Goal: Information Seeking & Learning: Learn about a topic

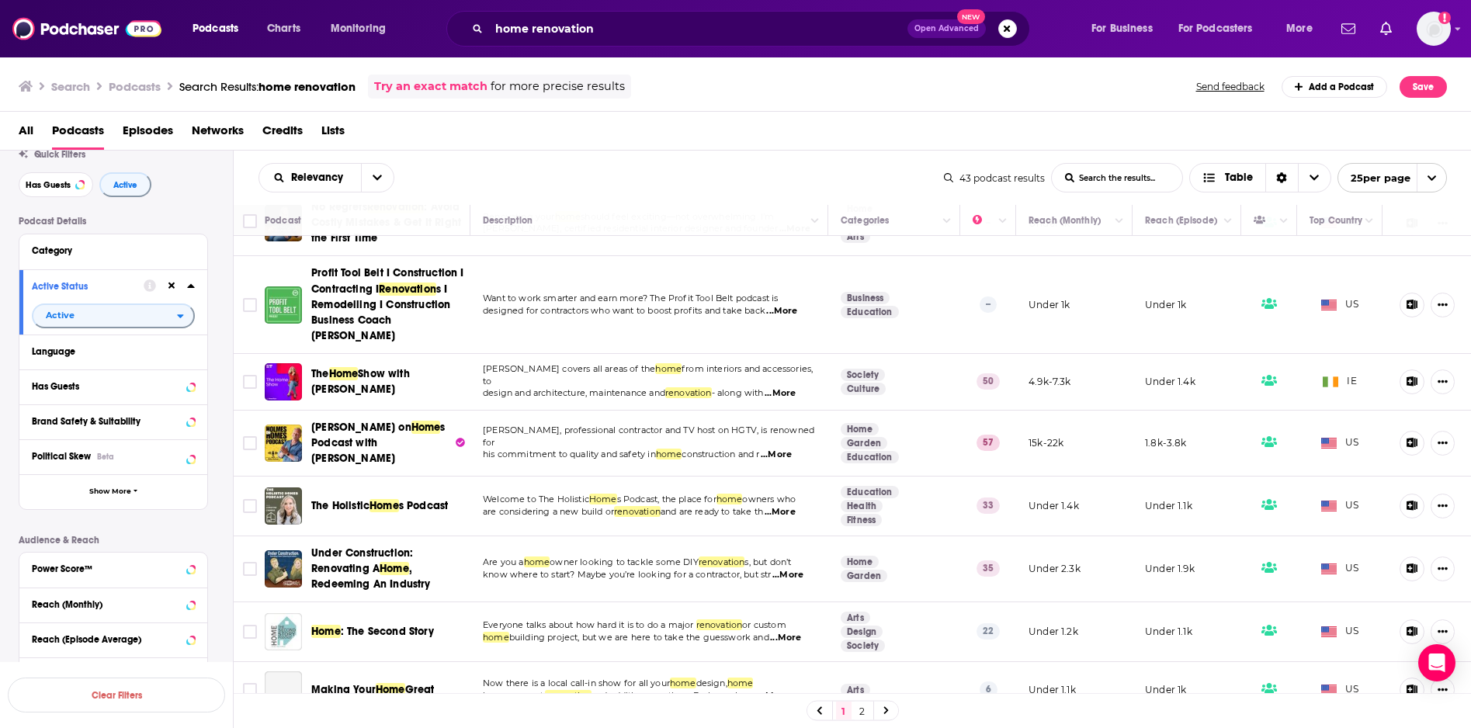
scroll to position [325, 0]
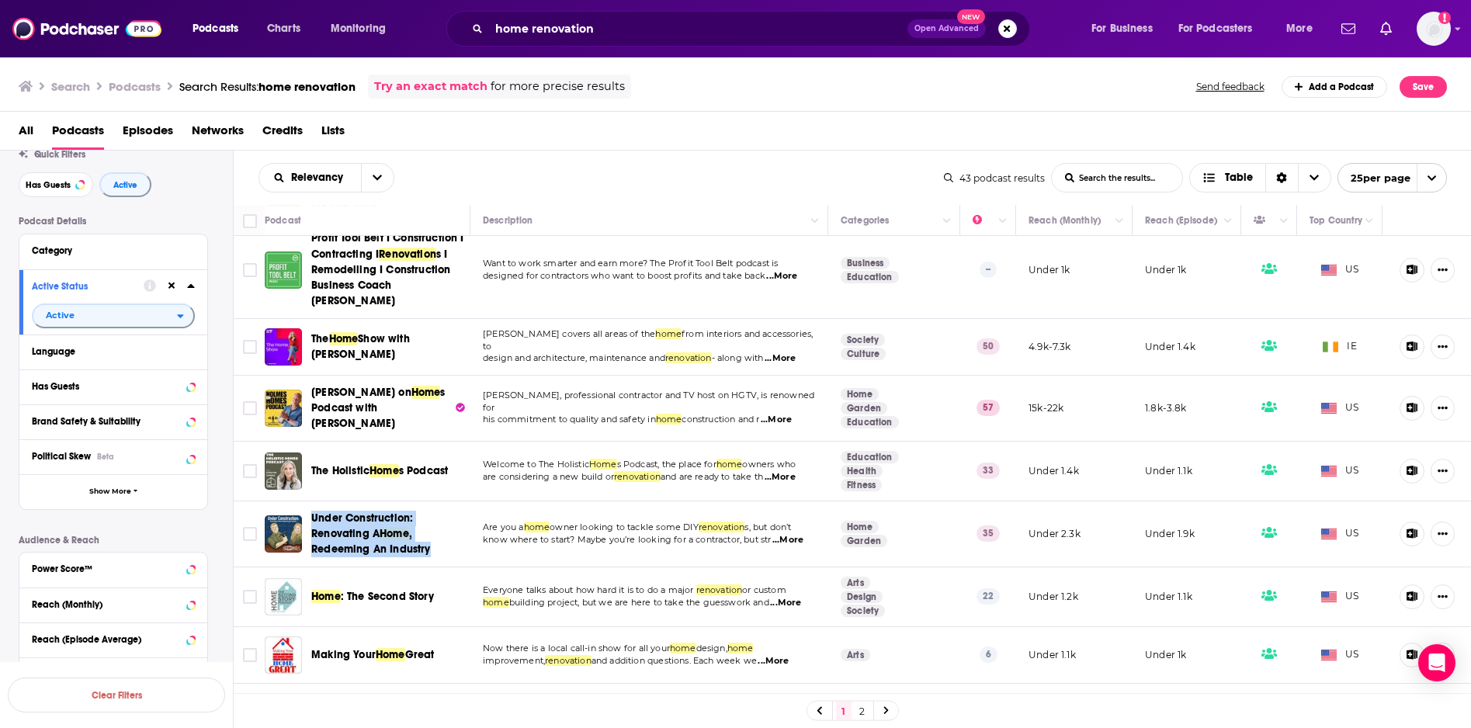
drag, startPoint x: 391, startPoint y: 537, endPoint x: 749, endPoint y: 4, distance: 642.3
click at [0, 0] on div "Podcasts Charts Monitoring home renovation Open Advanced New For Business For P…" at bounding box center [735, 364] width 1471 height 728
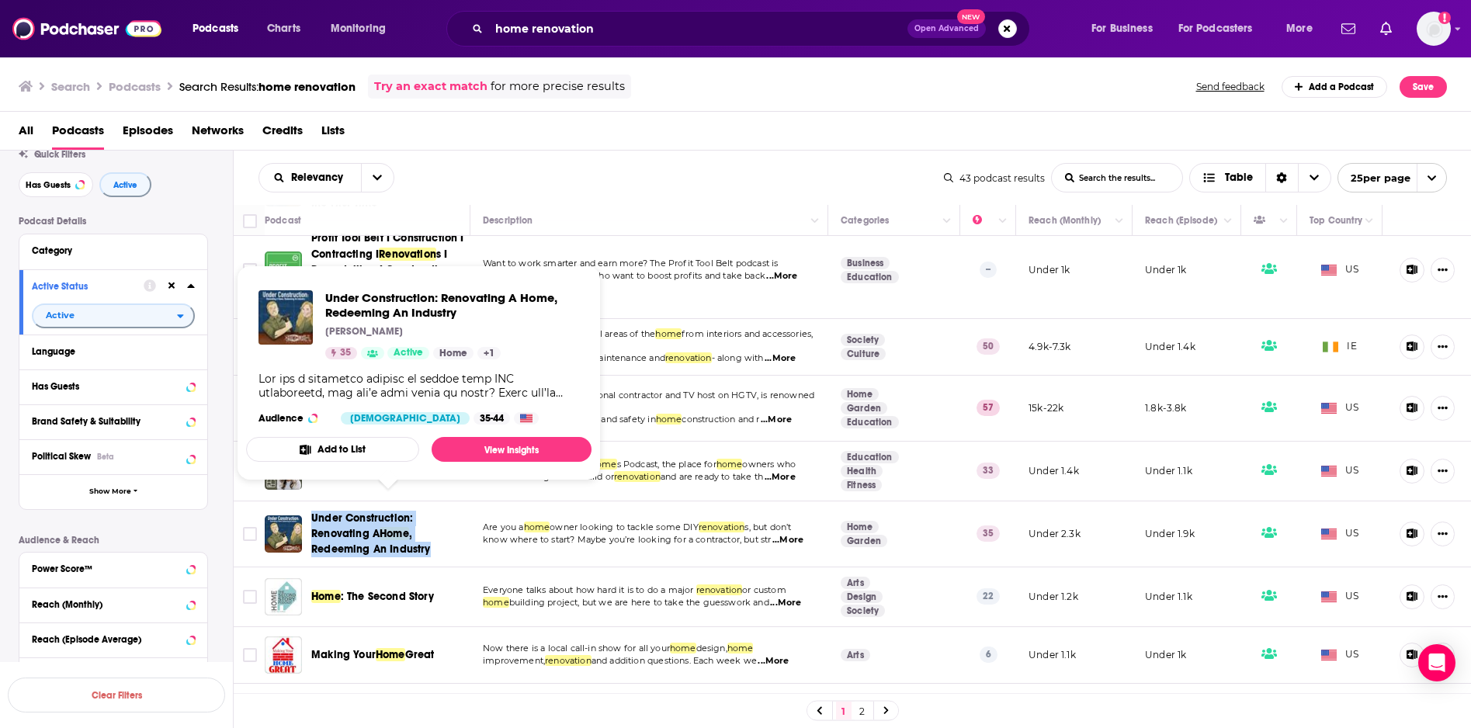
click at [334, 512] on span "Under Construction: Renovating A" at bounding box center [362, 526] width 102 height 29
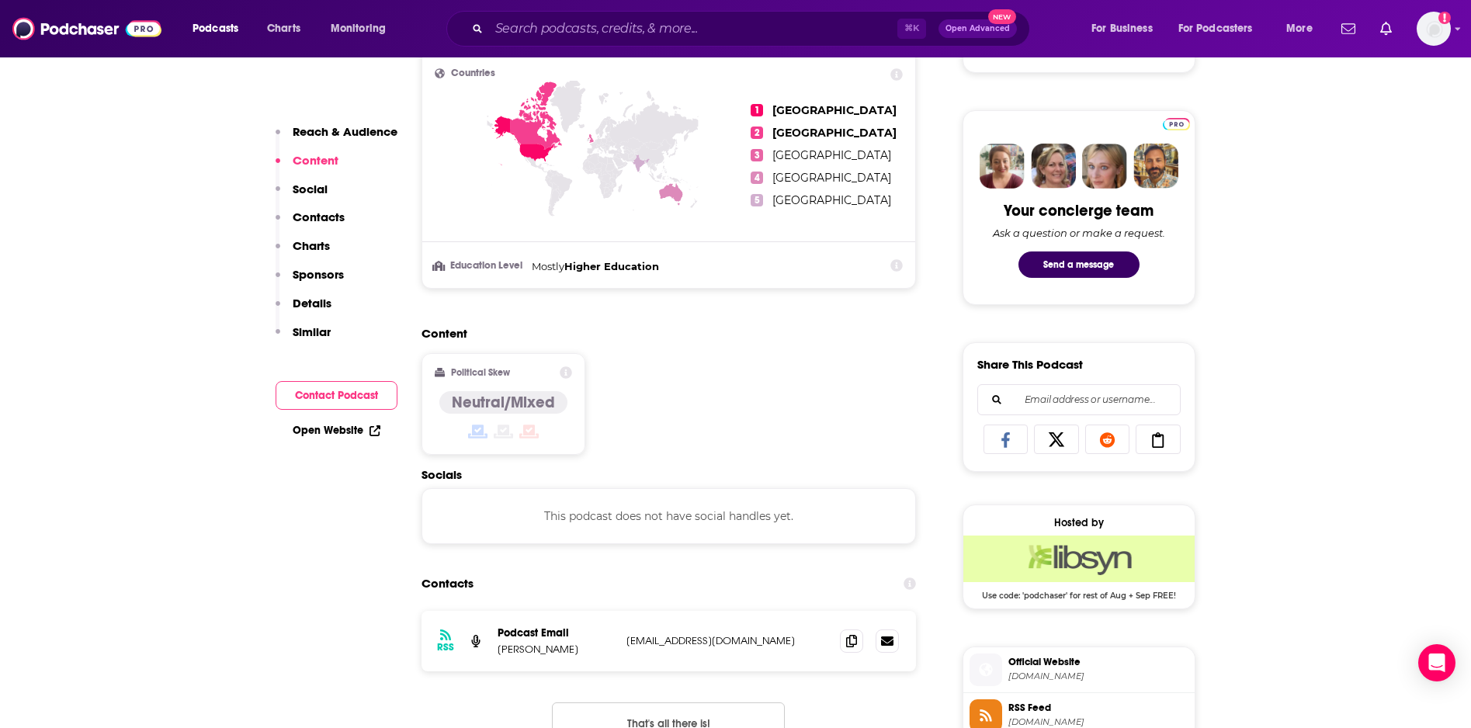
scroll to position [782, 0]
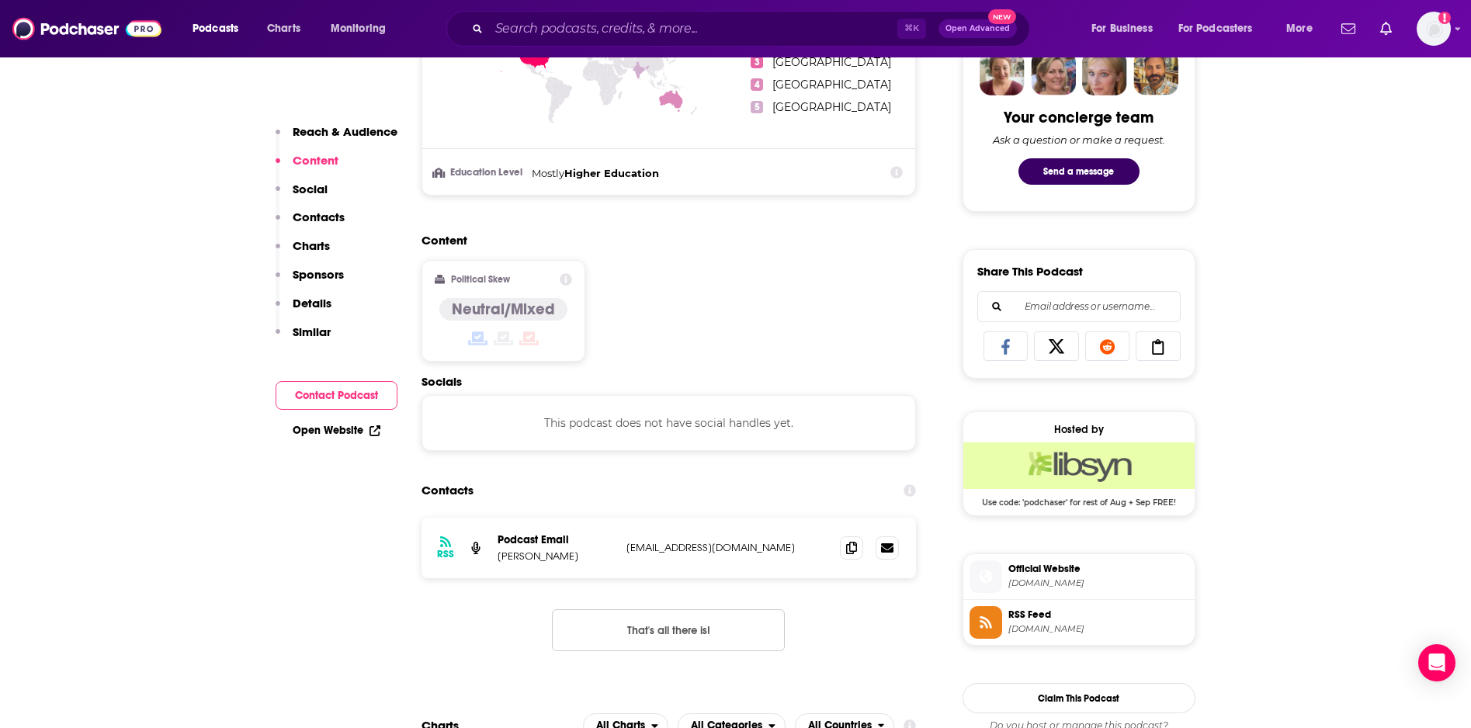
drag, startPoint x: 562, startPoint y: 558, endPoint x: 522, endPoint y: 557, distance: 40.4
click at [522, 557] on p "Erik Dieringer" at bounding box center [556, 556] width 116 height 13
click at [571, 560] on p "Erik Dieringer" at bounding box center [556, 556] width 116 height 13
drag, startPoint x: 553, startPoint y: 557, endPoint x: 499, endPoint y: 563, distance: 53.9
click at [499, 563] on p "Erik Dieringer" at bounding box center [556, 556] width 116 height 13
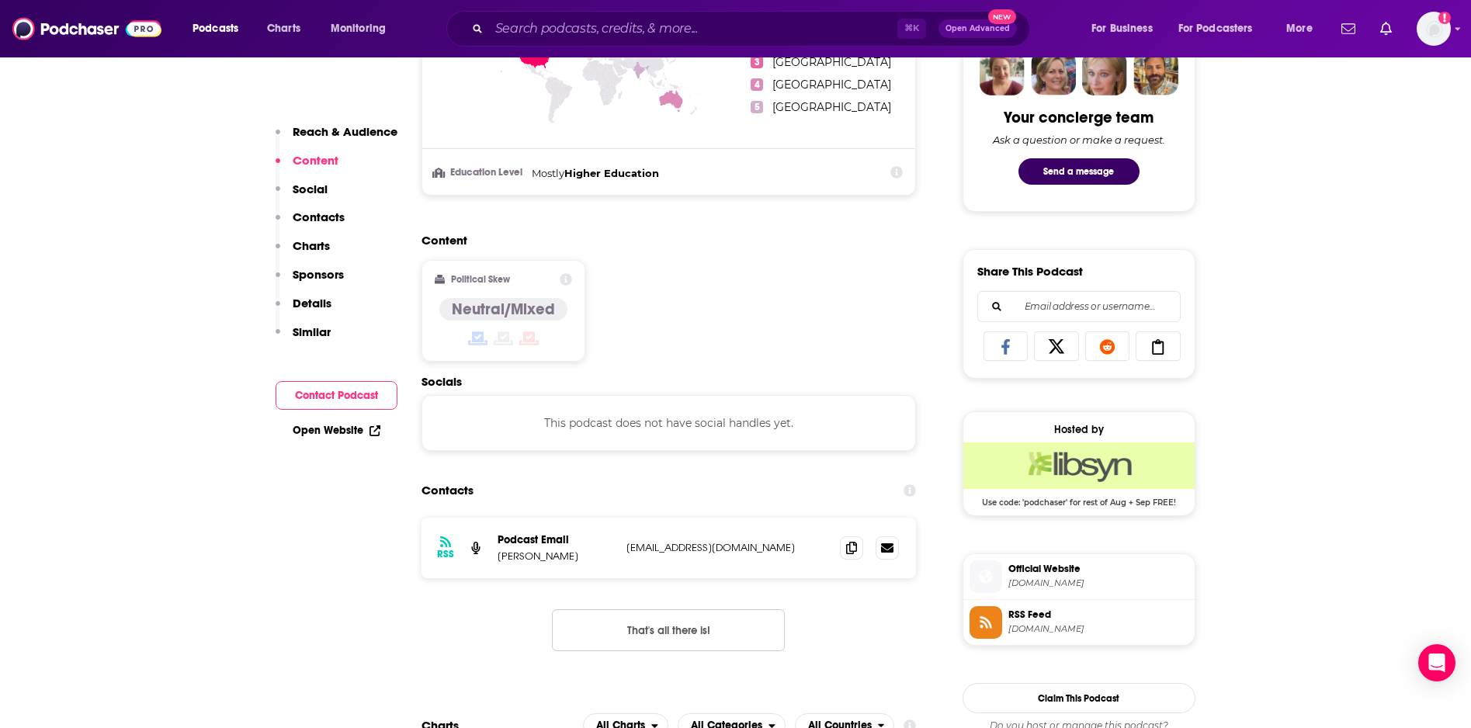
copy p "Erik Dieringer"
click at [539, 559] on p "Erik Dieringer" at bounding box center [556, 556] width 116 height 13
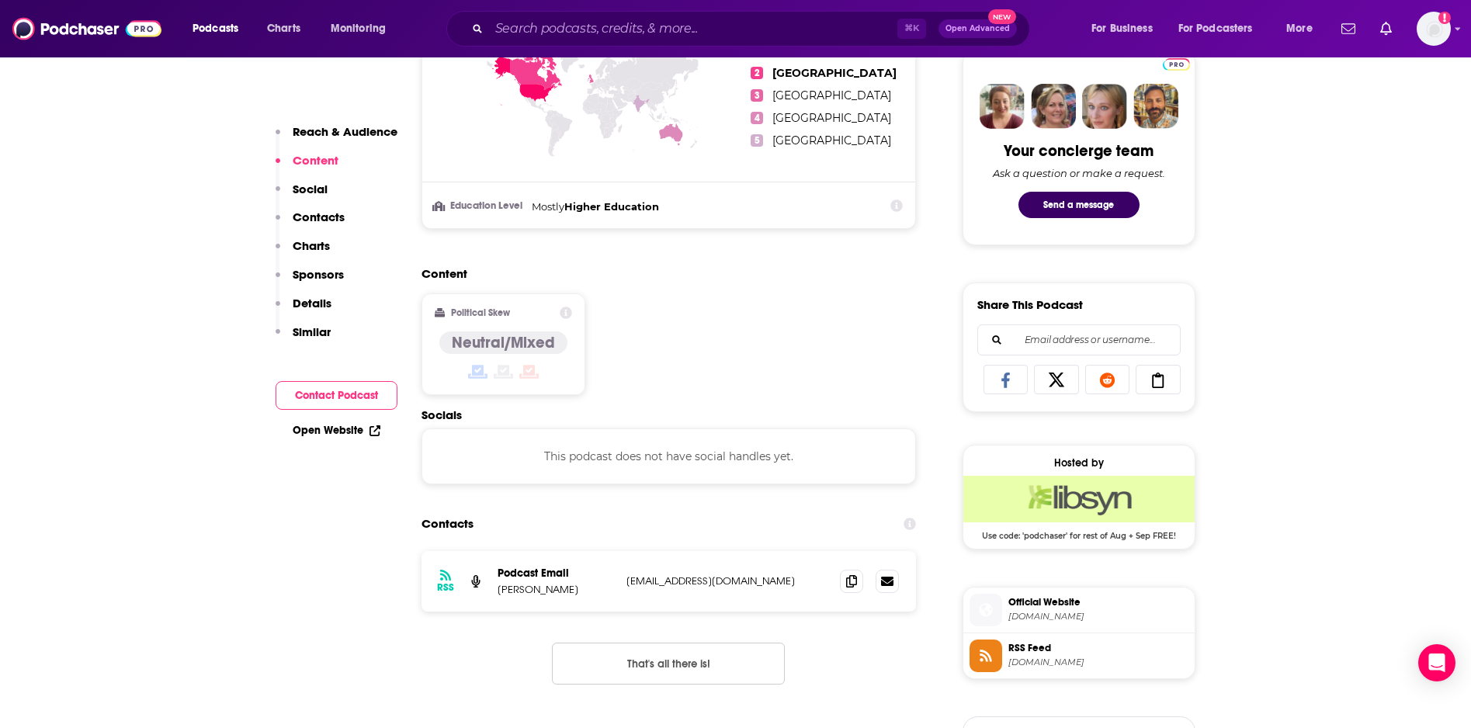
scroll to position [759, 0]
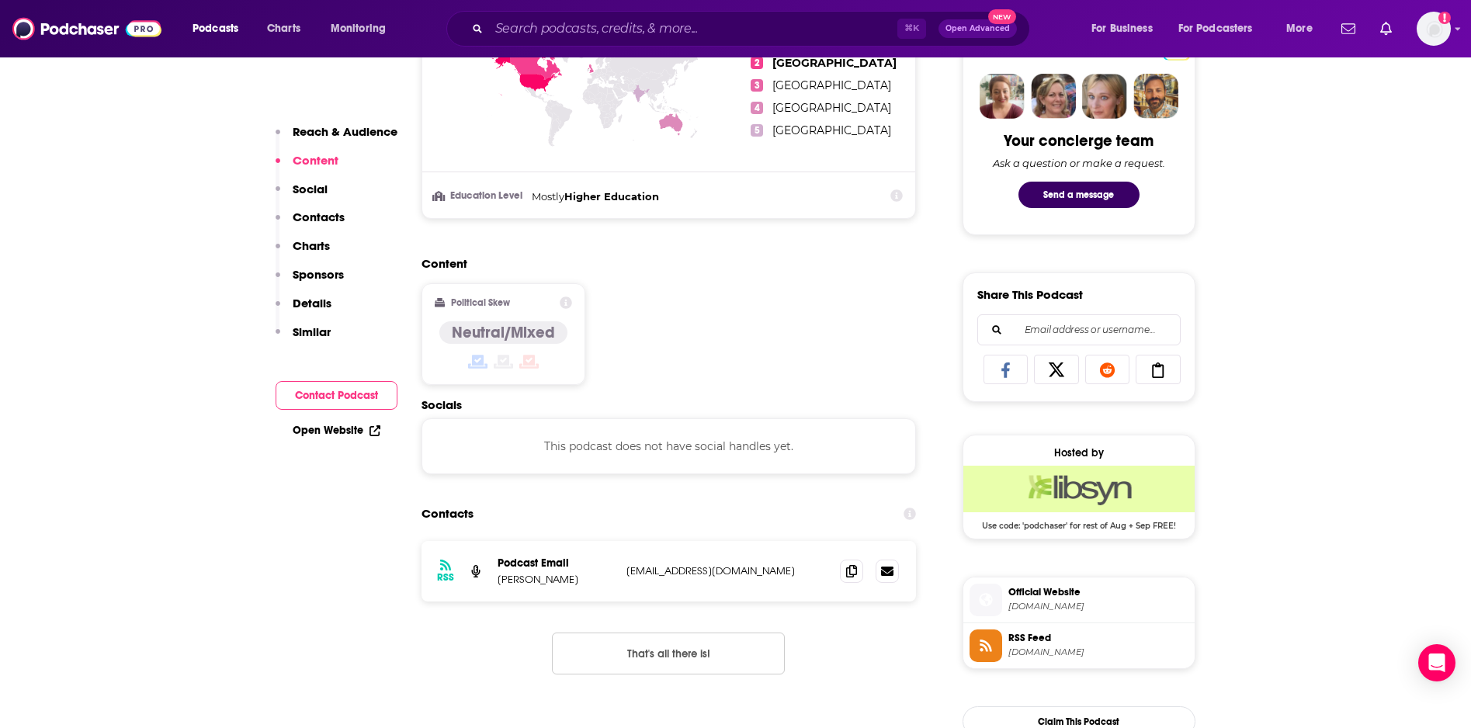
click at [663, 574] on p "office@bigfishcontracting.com" at bounding box center [728, 570] width 202 height 13
drag, startPoint x: 780, startPoint y: 568, endPoint x: 627, endPoint y: 571, distance: 153.8
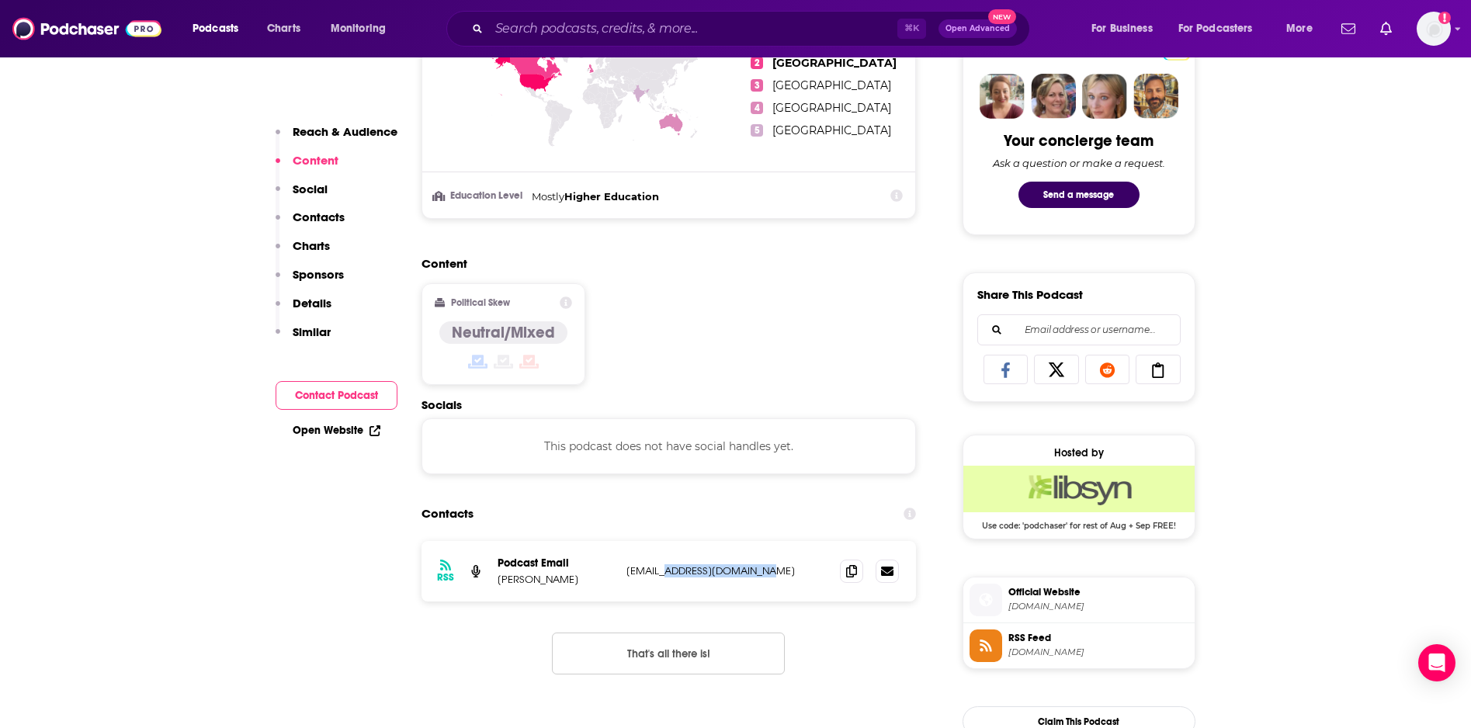
click at [627, 571] on p "office@bigfishcontracting.com" at bounding box center [728, 570] width 202 height 13
copy p "office@bigfishcontracting.com"
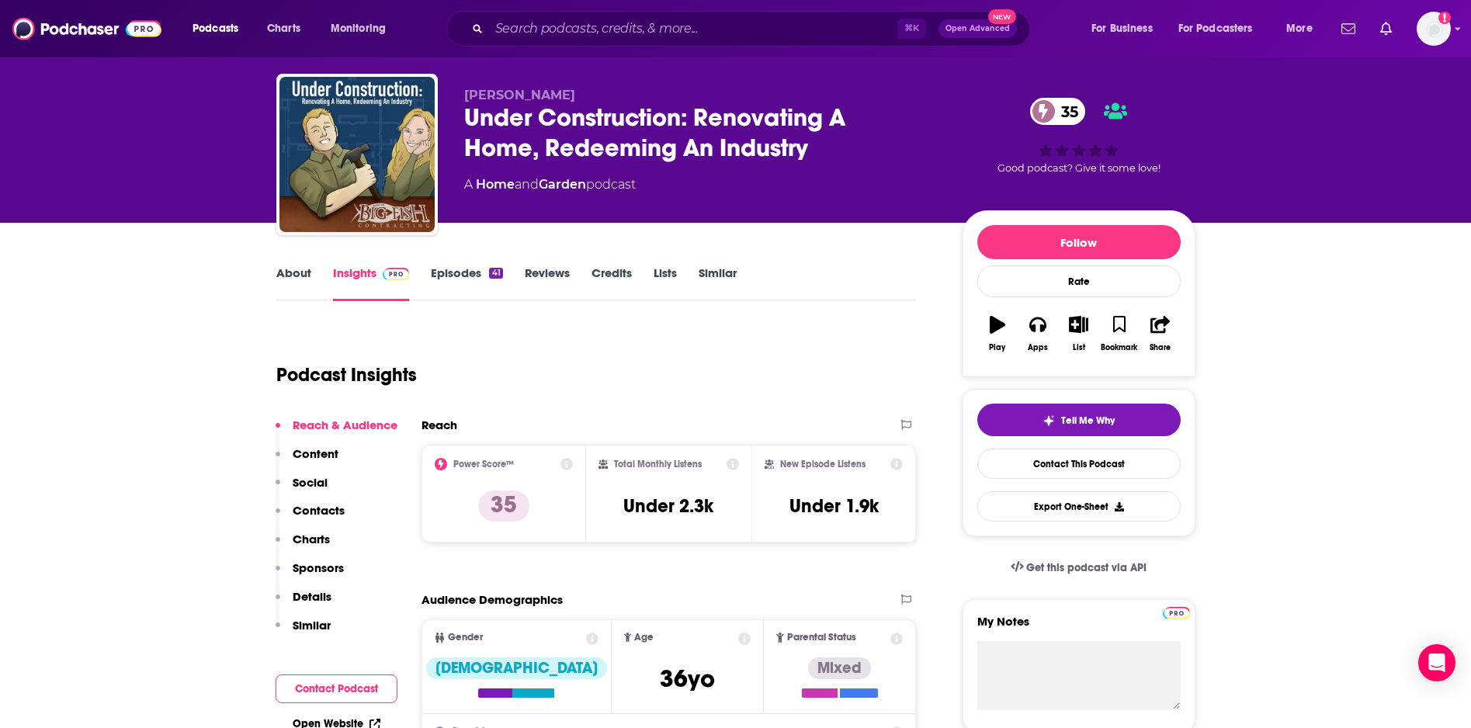
scroll to position [49, 0]
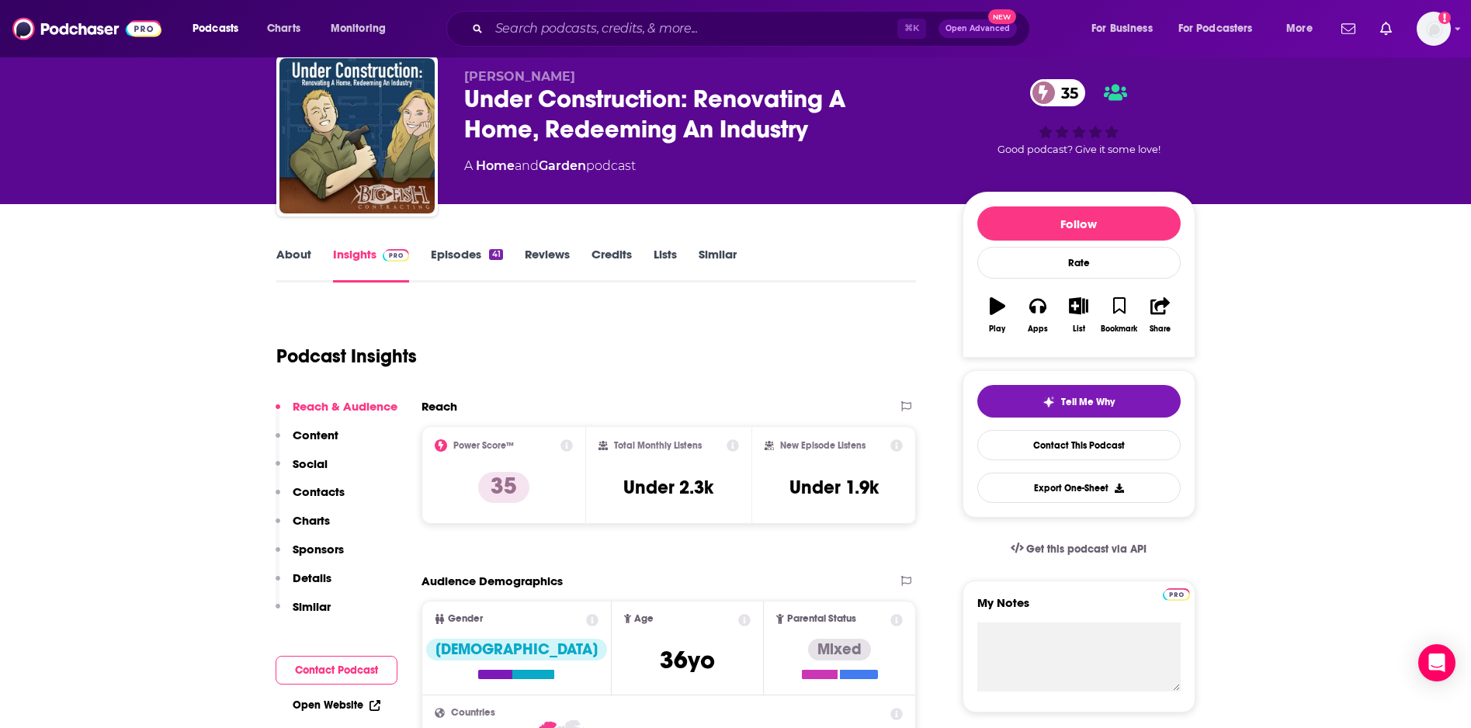
click at [291, 252] on link "About" at bounding box center [293, 265] width 35 height 36
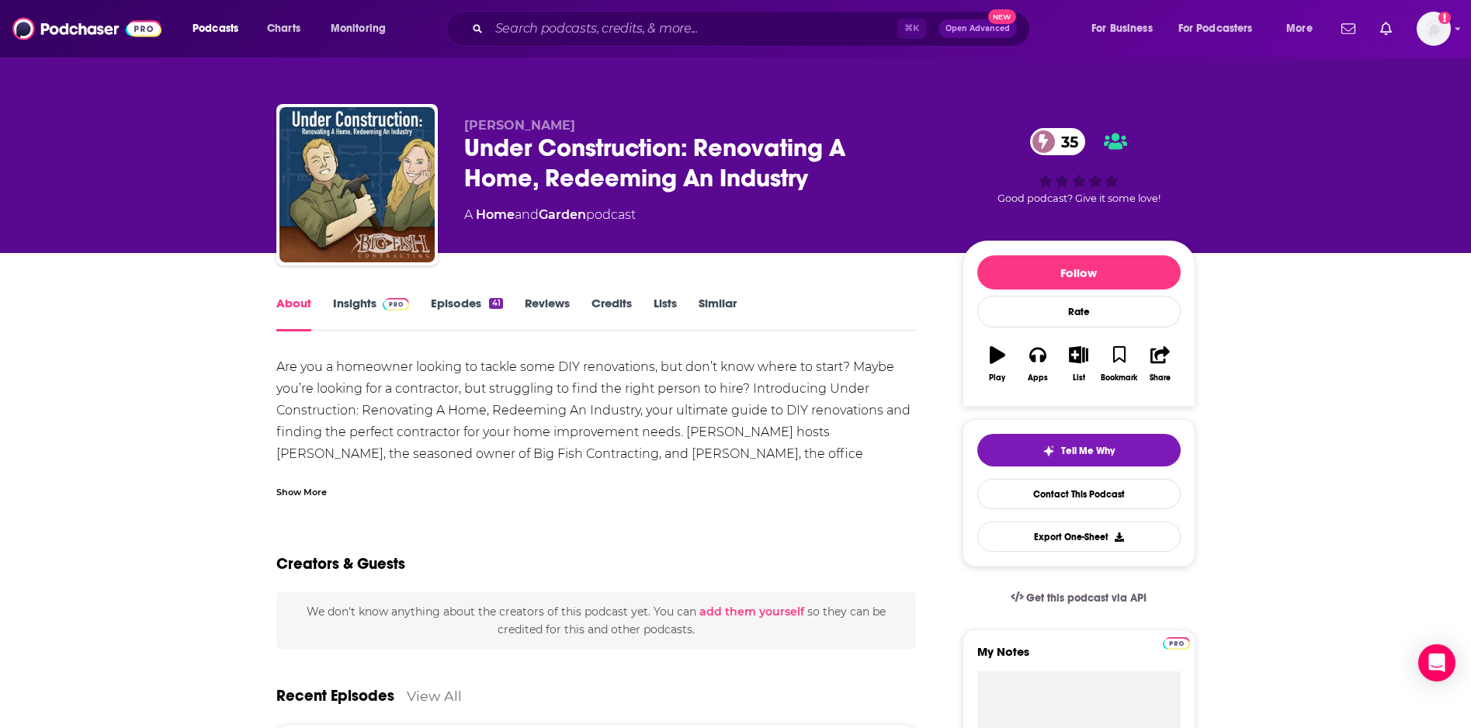
click at [467, 302] on link "Episodes 41" at bounding box center [466, 314] width 71 height 36
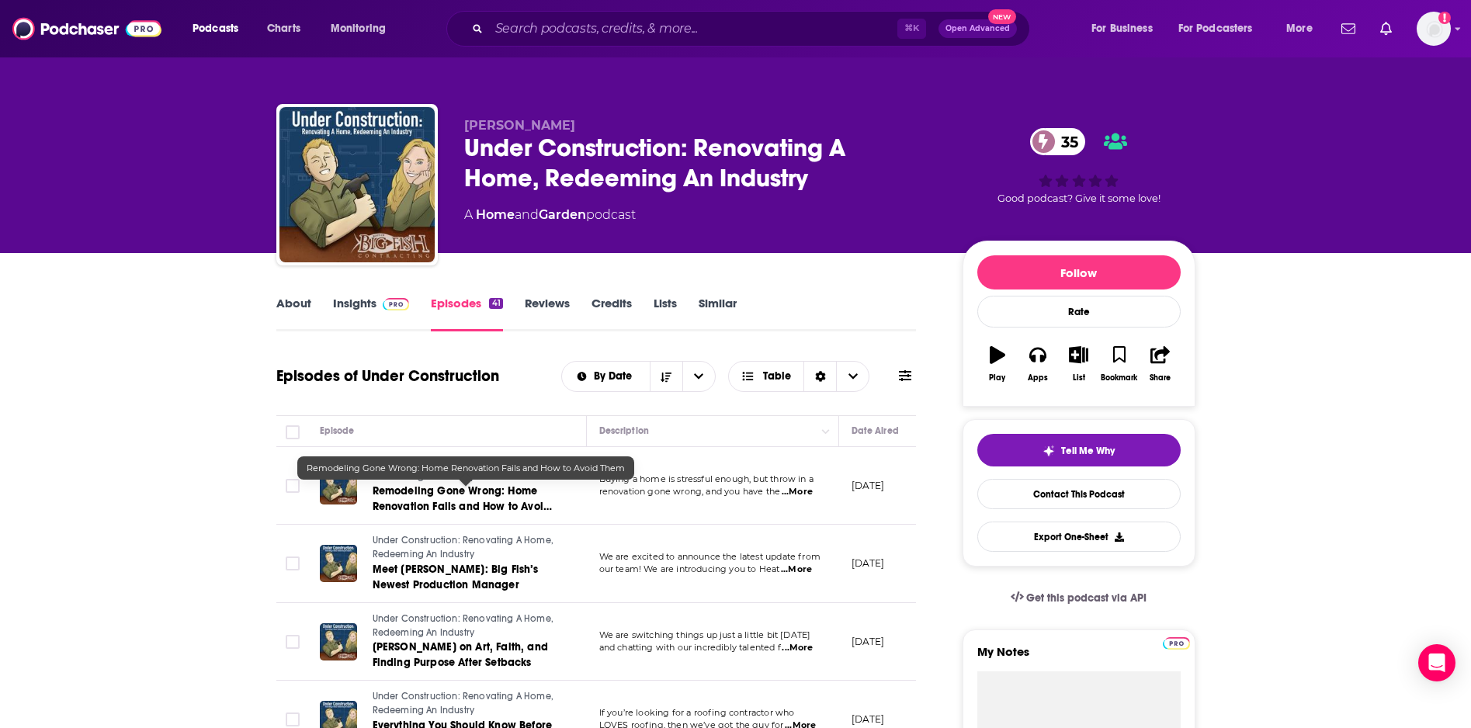
click at [497, 488] on span "Remodeling Gone Wrong: Home Renovation Fails and How to Avoid Them" at bounding box center [462, 506] width 179 height 44
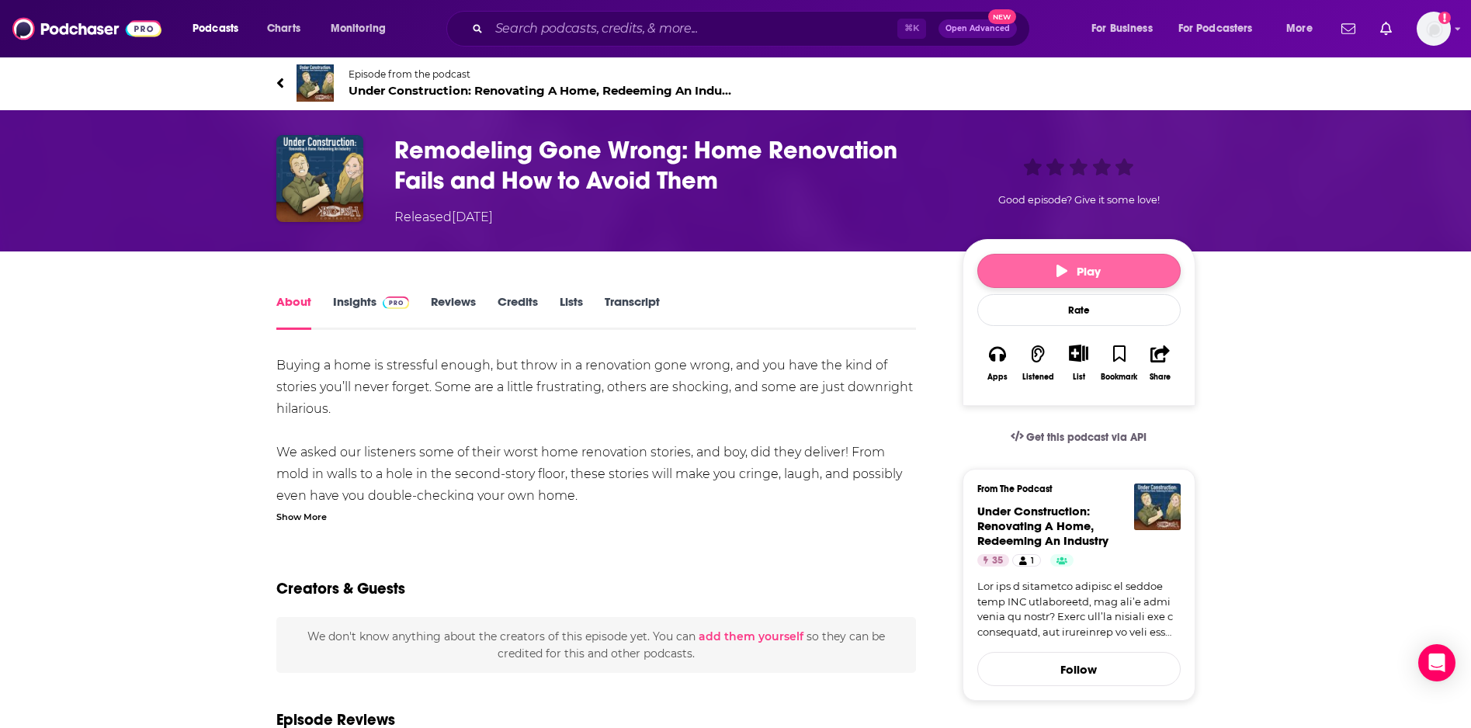
click at [1051, 263] on button "Play" at bounding box center [1078, 271] width 203 height 34
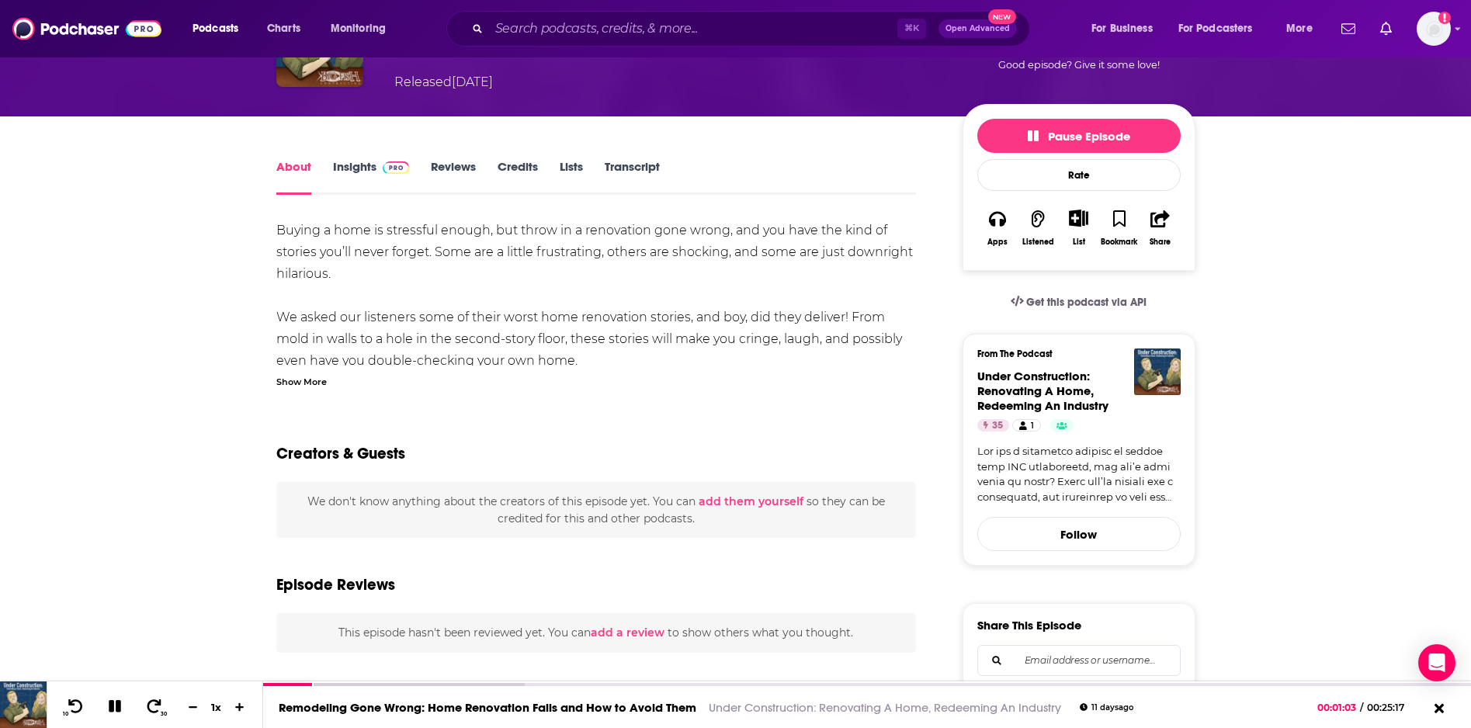
scroll to position [115, 0]
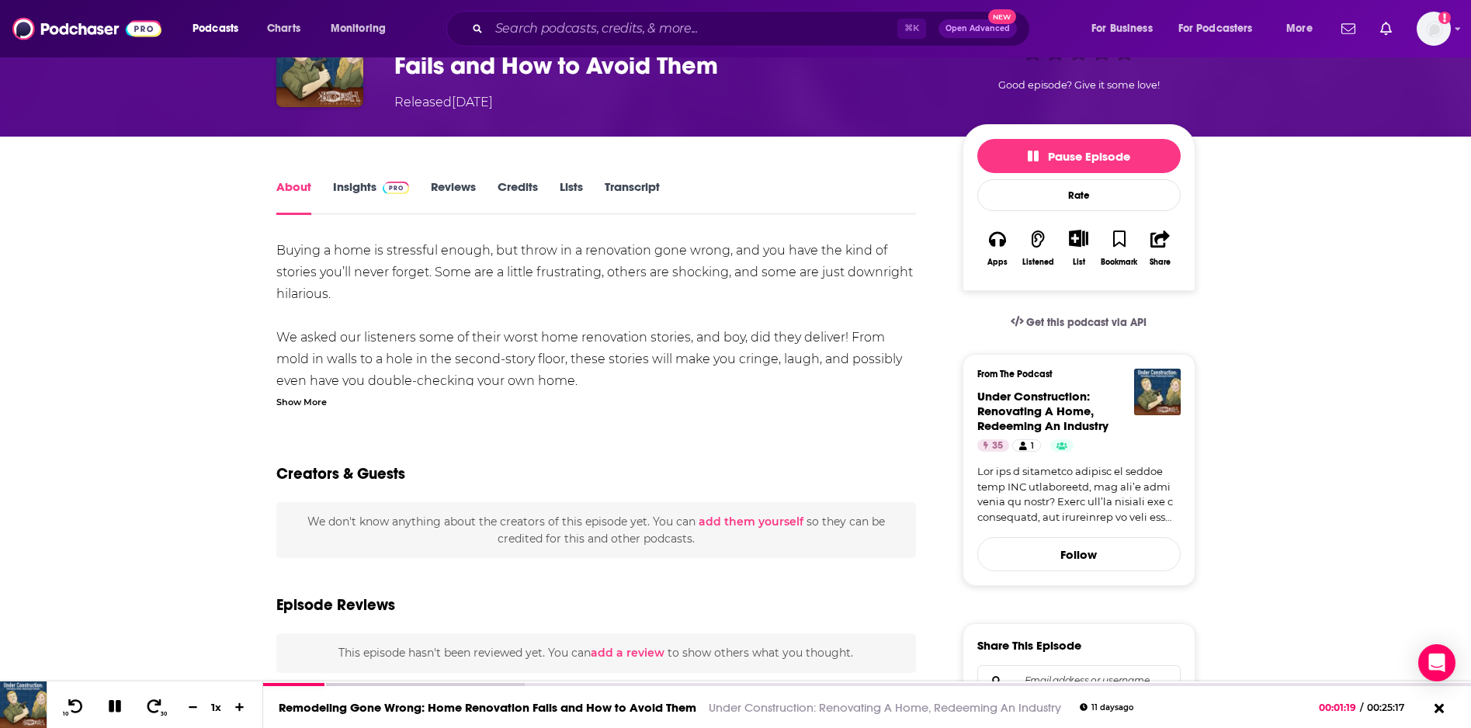
click at [358, 188] on link "Insights" at bounding box center [371, 197] width 77 height 36
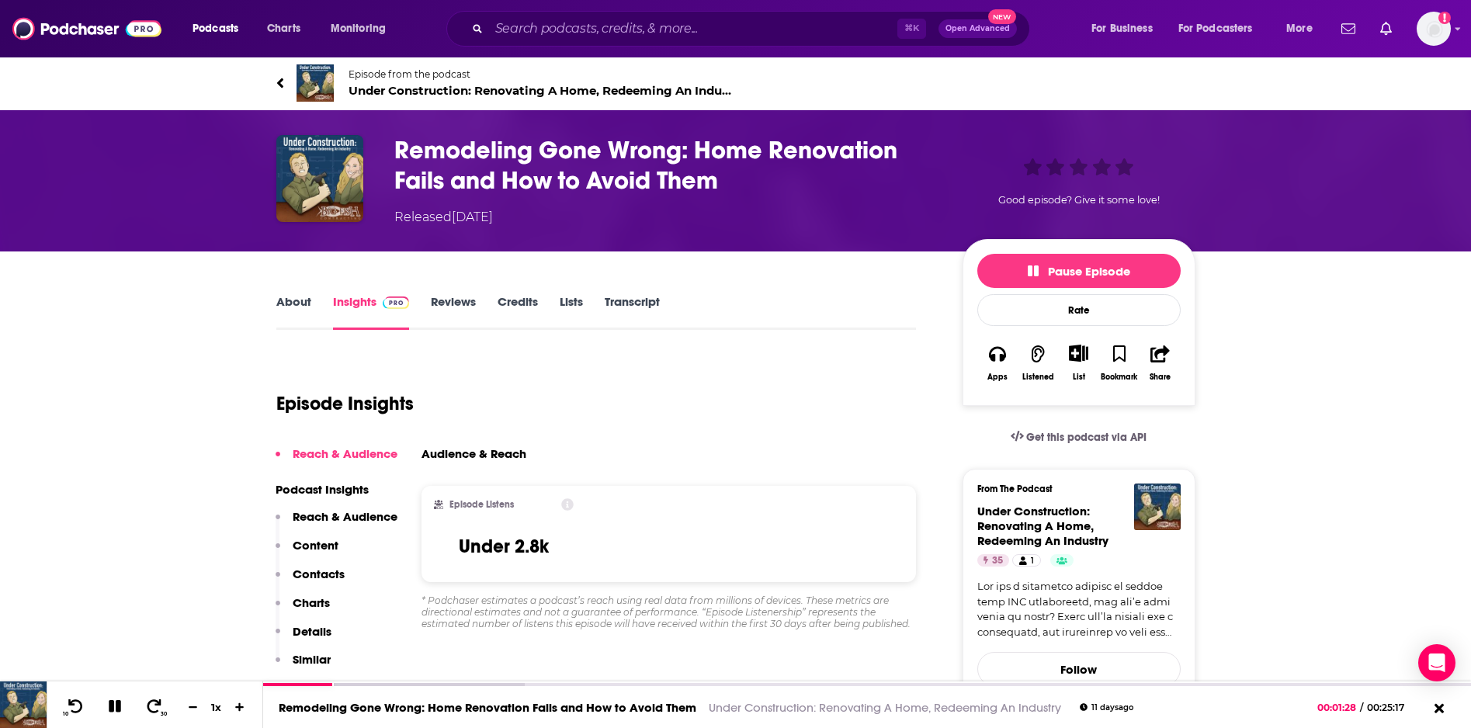
click at [282, 80] on icon at bounding box center [279, 83] width 6 height 10
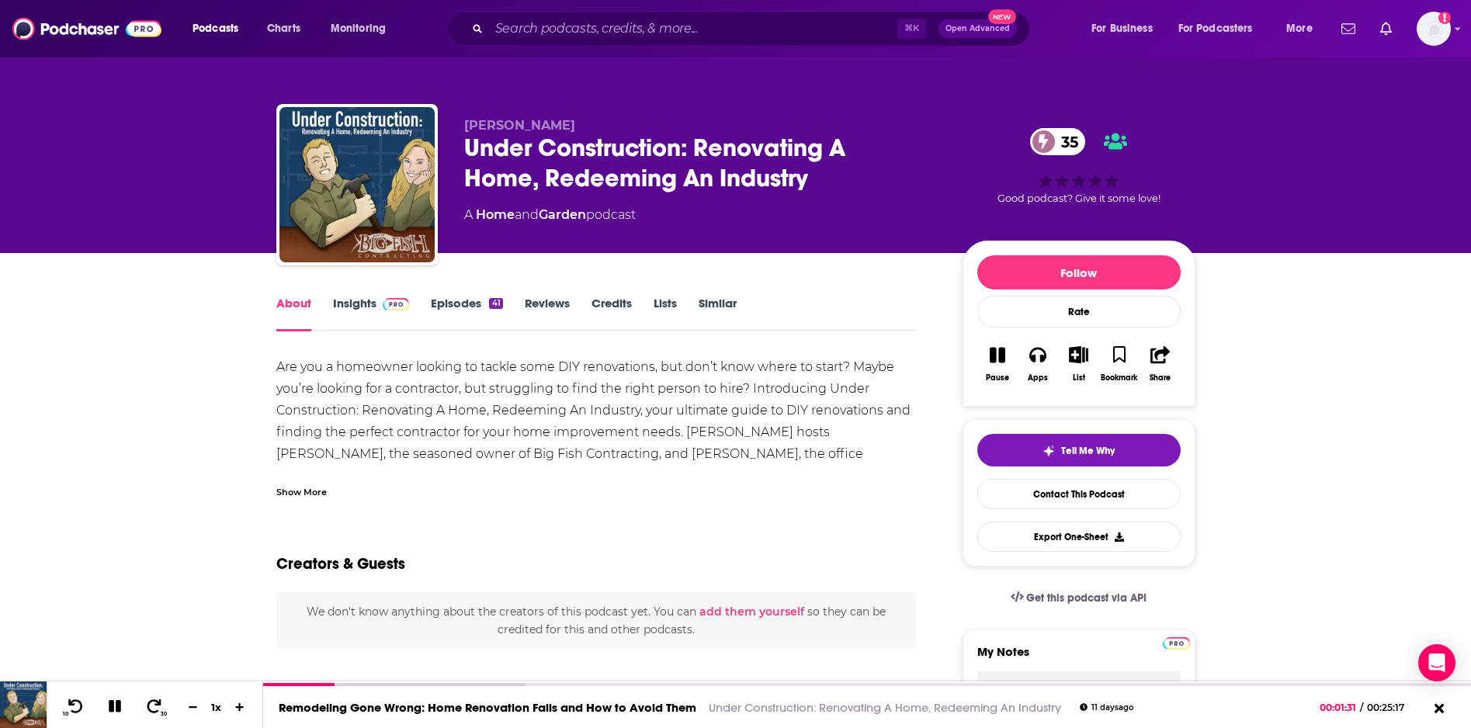
click at [449, 311] on link "Episodes 41" at bounding box center [466, 314] width 71 height 36
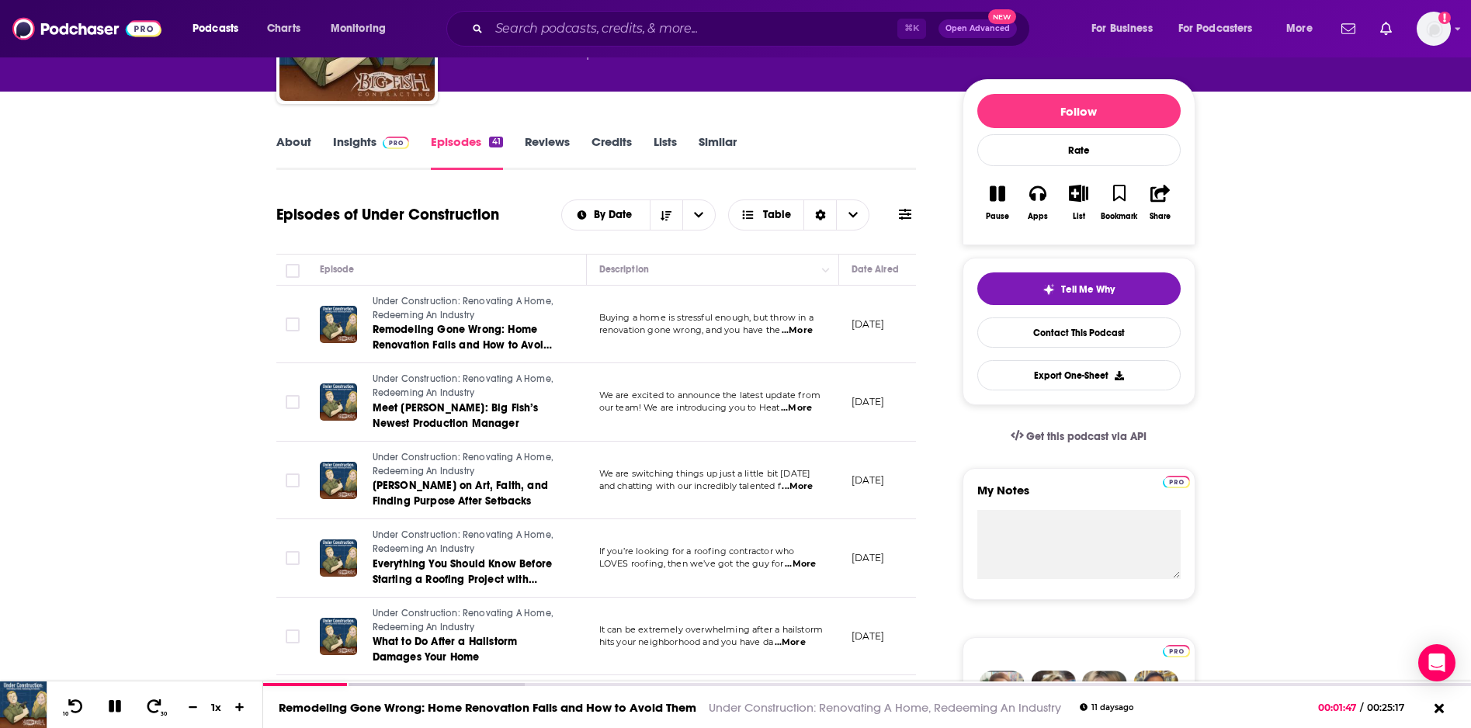
scroll to position [172, 0]
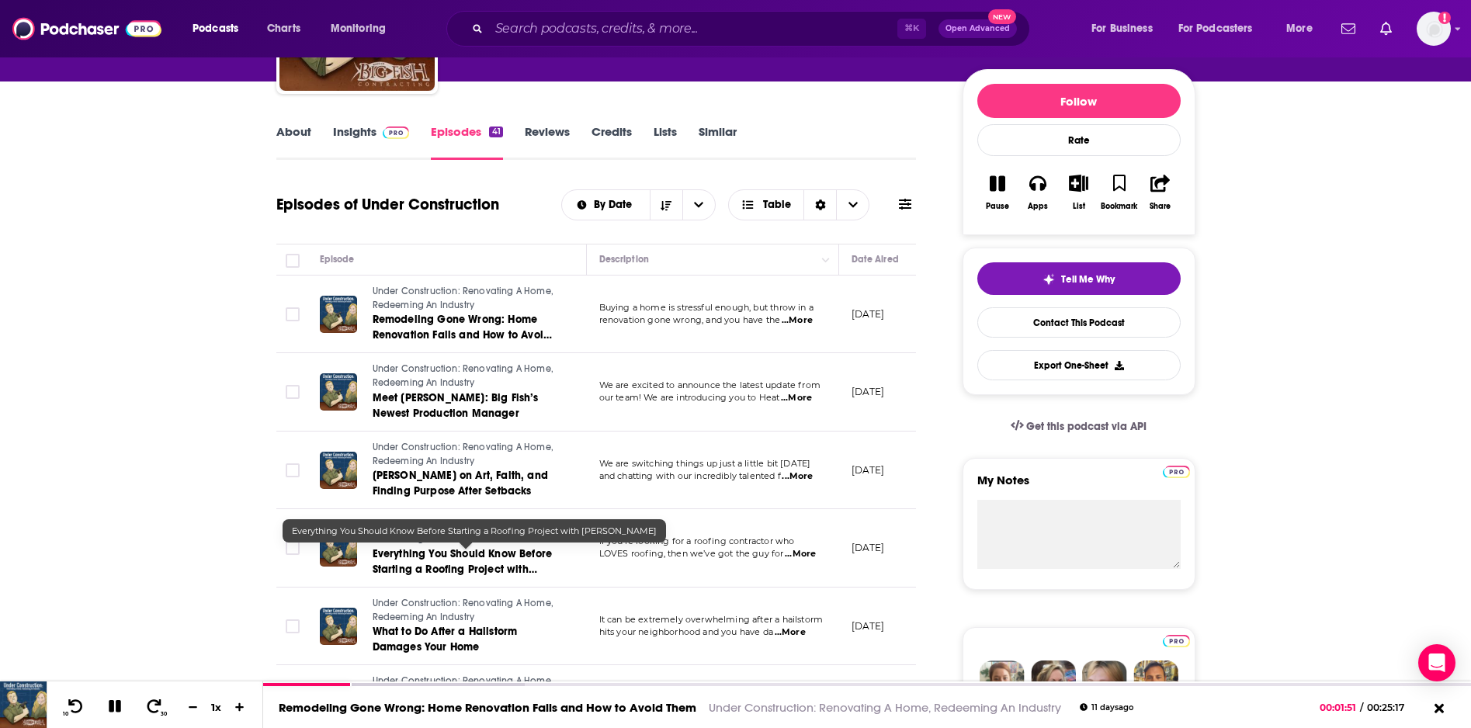
click at [450, 569] on span "Everything You Should Know Before Starting a Roofing Project with Cory LeFever" at bounding box center [463, 569] width 180 height 44
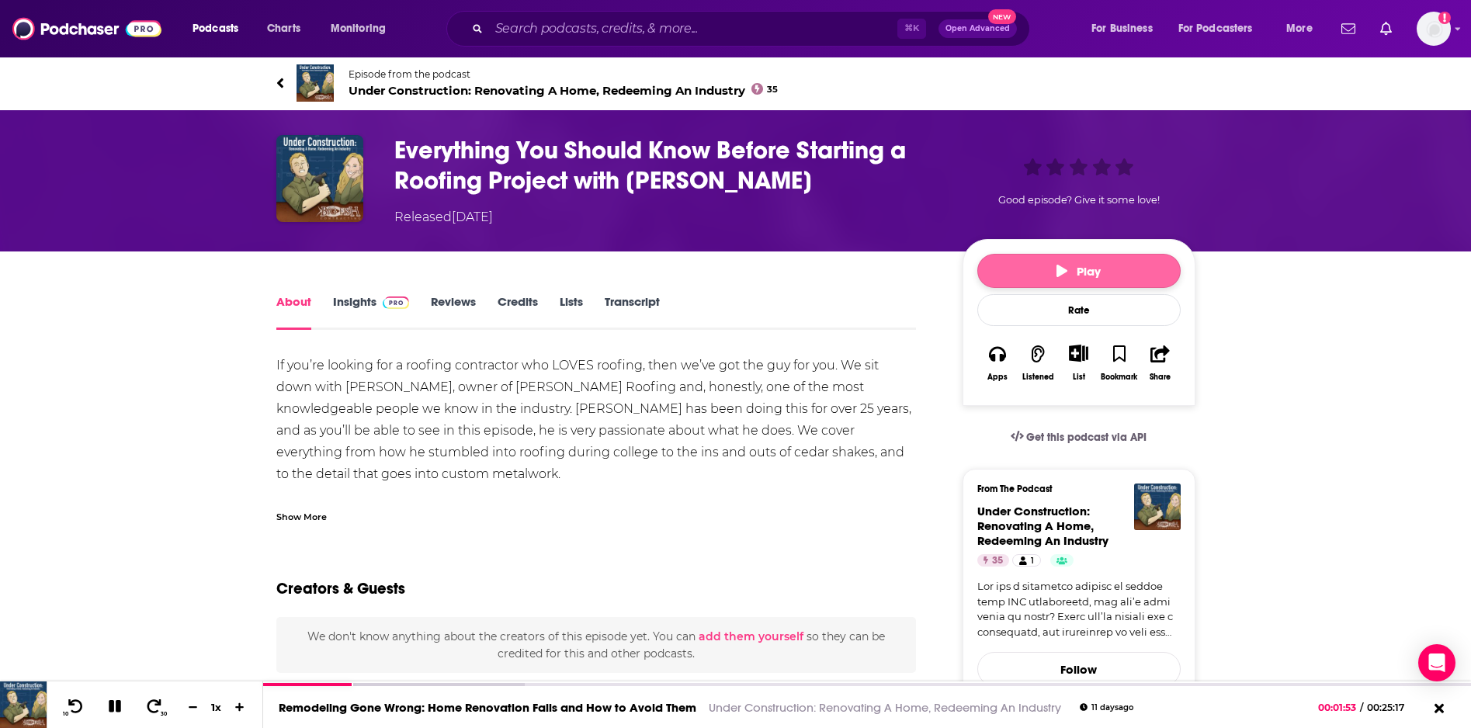
click at [1092, 273] on span "Play" at bounding box center [1079, 271] width 44 height 15
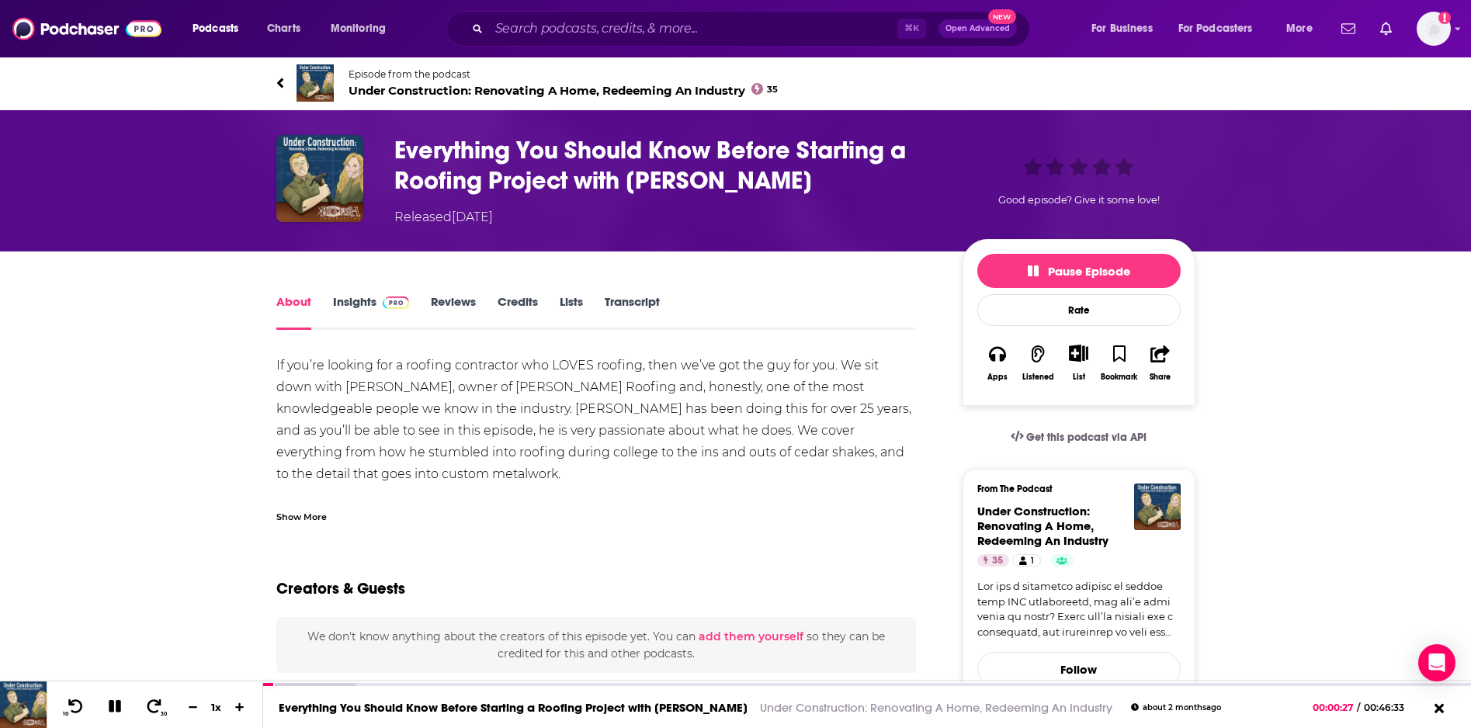
click at [338, 301] on link "Insights" at bounding box center [371, 312] width 77 height 36
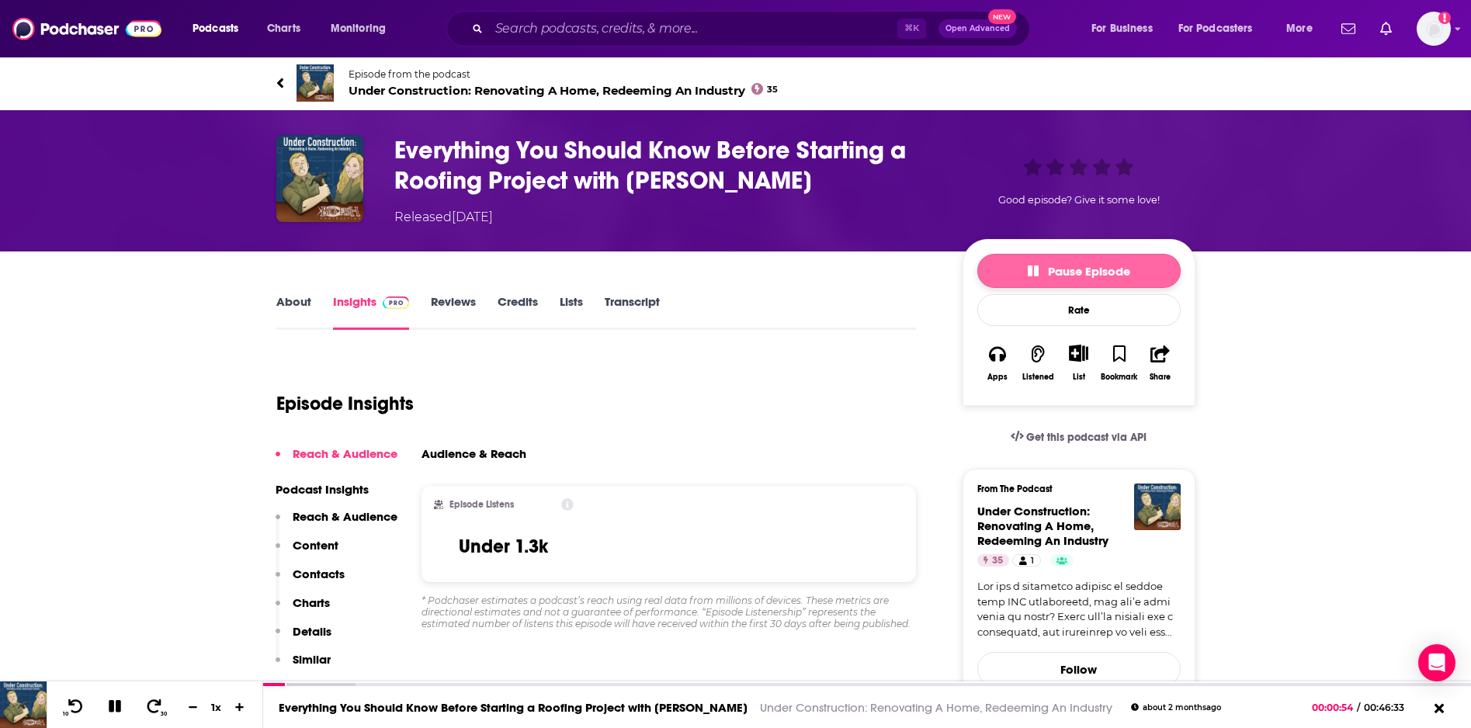
click at [1078, 270] on span "Pause Episode" at bounding box center [1079, 271] width 102 height 15
drag, startPoint x: 755, startPoint y: 89, endPoint x: 335, endPoint y: 98, distance: 419.3
